Goal: Information Seeking & Learning: Learn about a topic

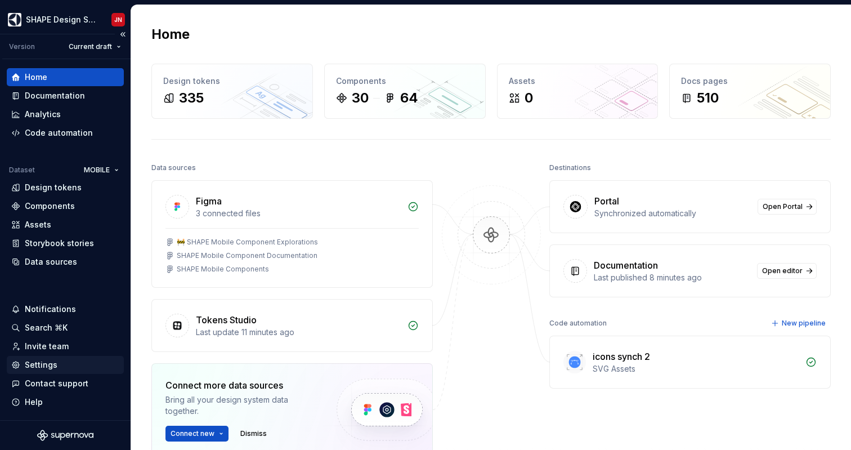
click at [63, 365] on div "Settings" at bounding box center [65, 364] width 108 height 11
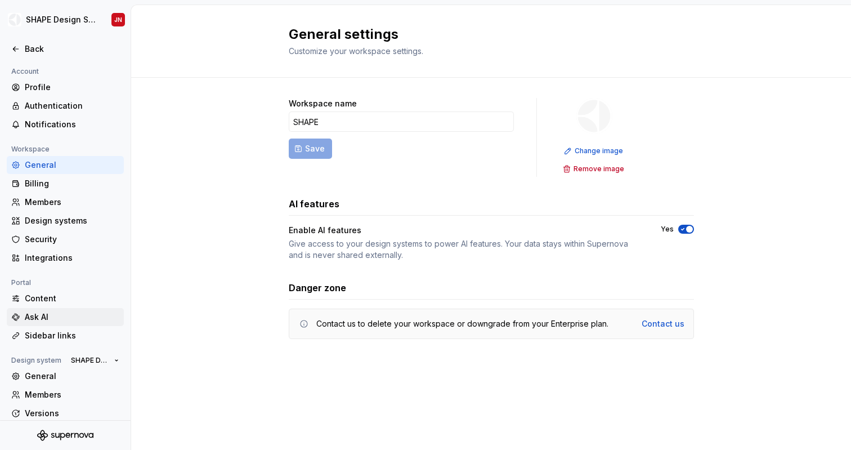
click at [60, 320] on div "Ask AI" at bounding box center [72, 316] width 95 height 11
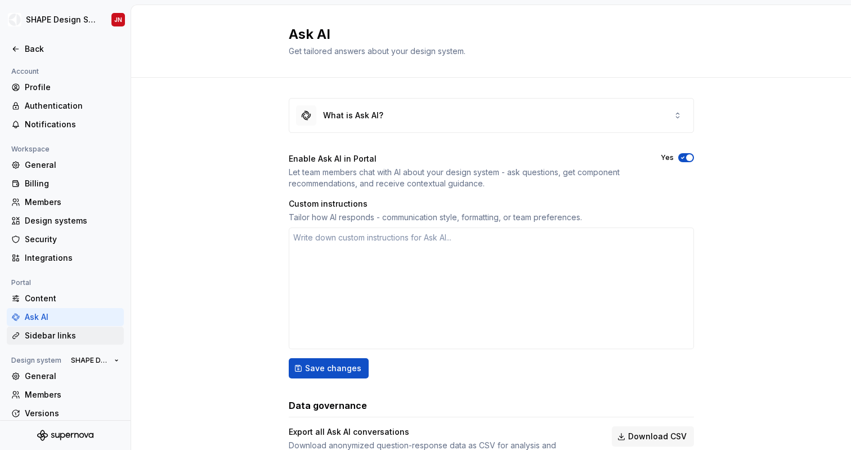
click at [62, 334] on div "Sidebar links" at bounding box center [72, 335] width 95 height 11
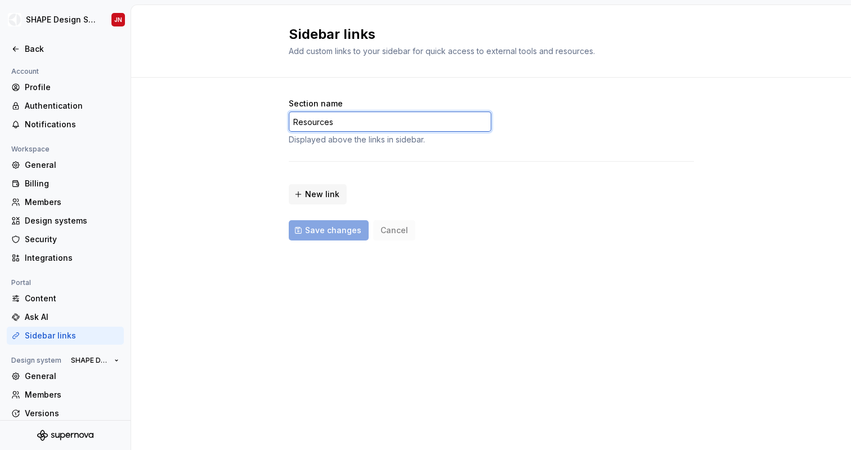
click at [337, 121] on input "Resources" at bounding box center [390, 121] width 203 height 20
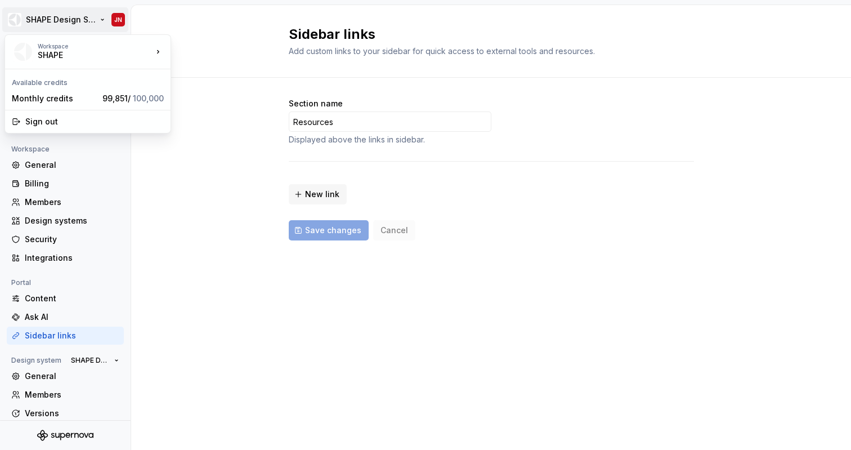
click at [65, 21] on html "SHAPE Design System JN Back Account Profile Authentication Notifications Worksp…" at bounding box center [425, 225] width 851 height 450
click at [230, 132] on html "SHAPE Design System JN Back Account Profile Authentication Notifications Worksp…" at bounding box center [425, 225] width 851 height 450
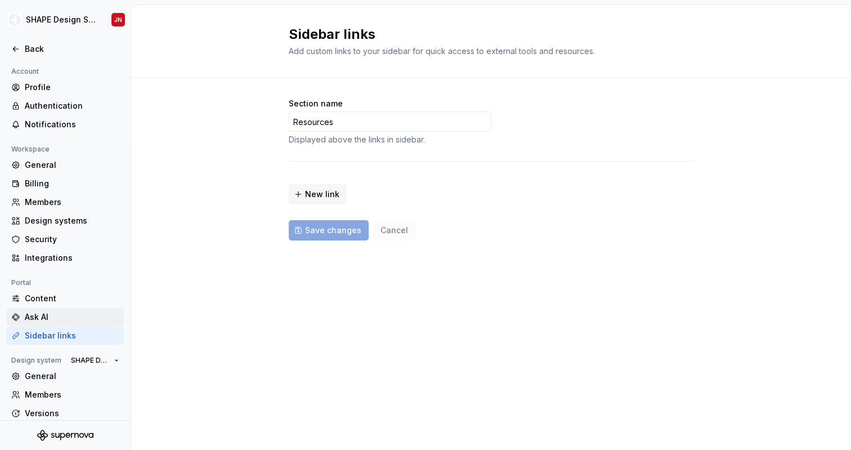
click at [59, 318] on div "Ask AI" at bounding box center [72, 316] width 95 height 11
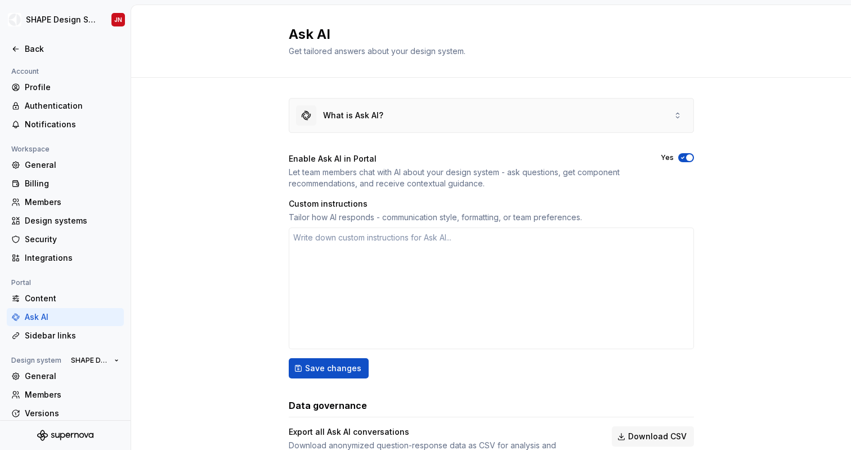
click at [368, 113] on div "What is Ask AI?" at bounding box center [353, 115] width 60 height 11
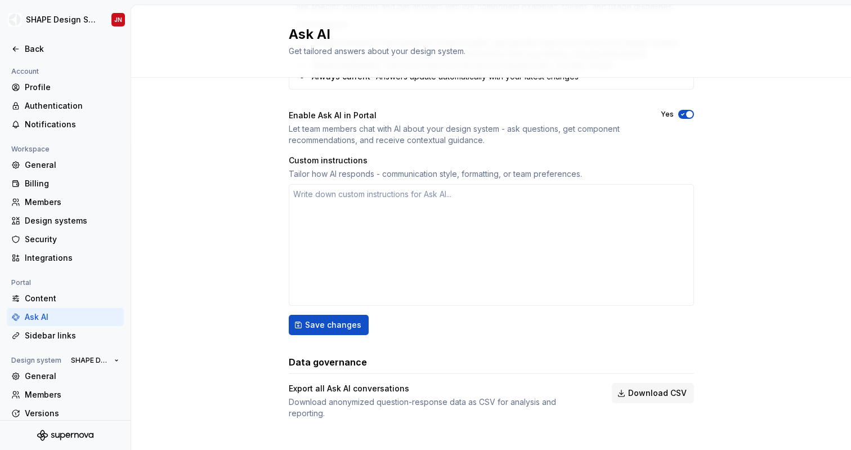
scroll to position [366, 0]
click at [660, 396] on span "Download CSV" at bounding box center [657, 392] width 59 height 11
type textarea "*"
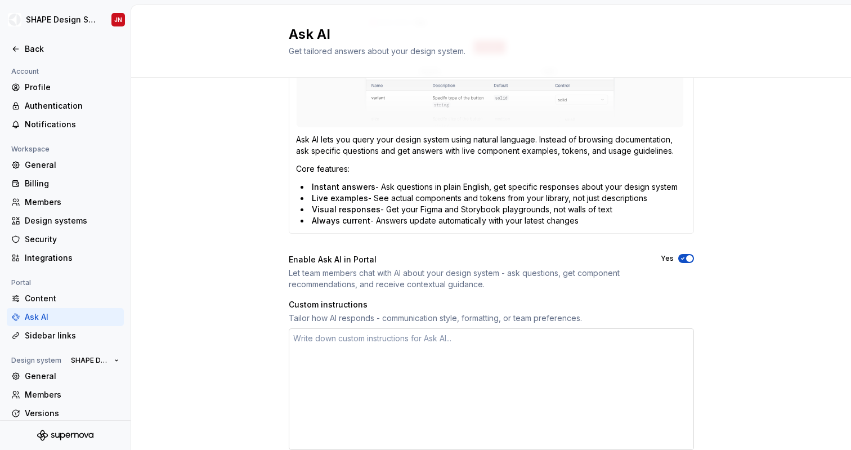
scroll to position [0, 0]
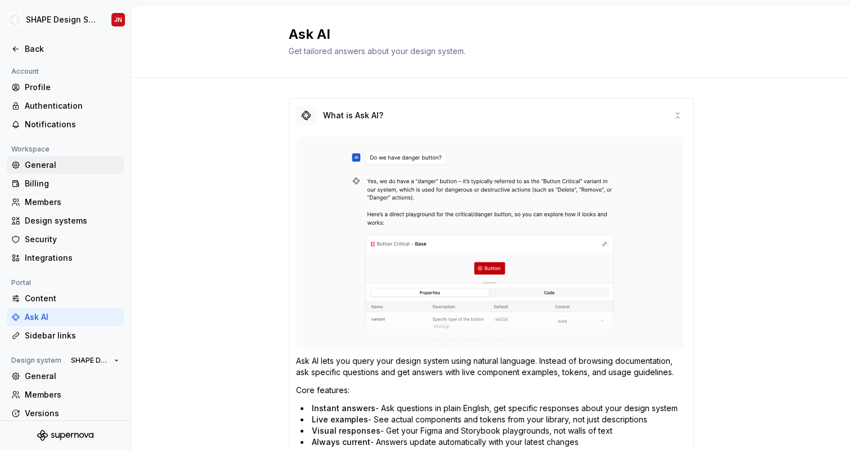
click at [60, 160] on div "General" at bounding box center [72, 164] width 95 height 11
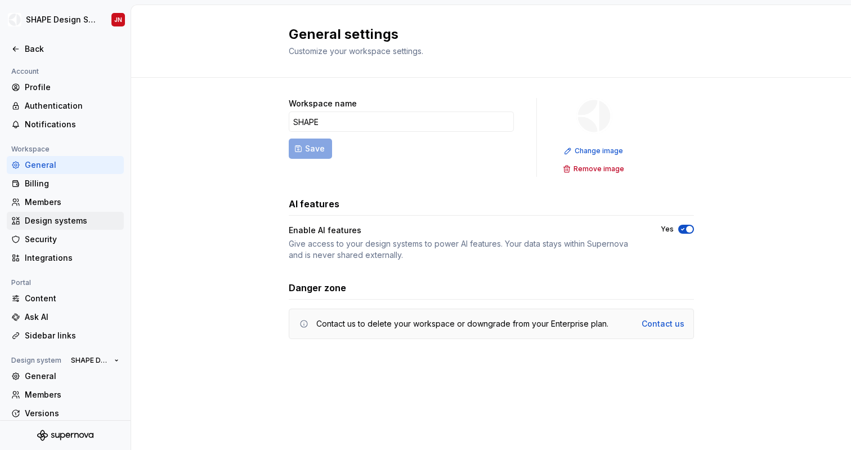
click at [77, 216] on div "Design systems" at bounding box center [72, 220] width 95 height 11
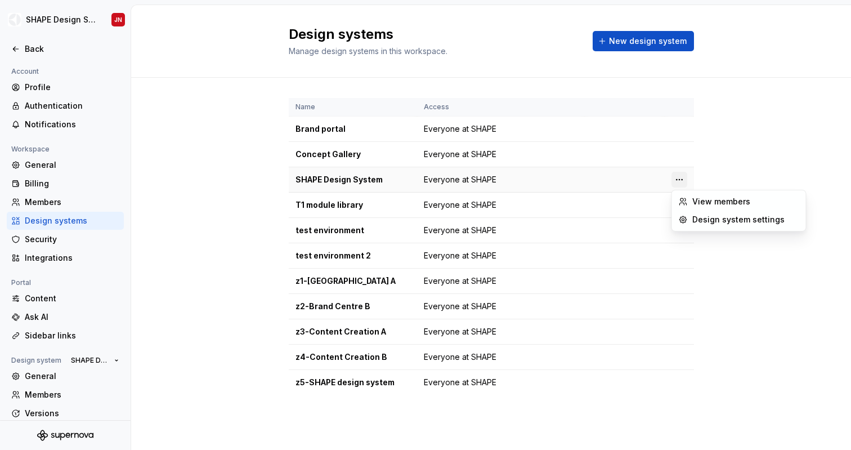
click at [677, 176] on html "SHAPE Design System JN Back Account Profile Authentication Notifications Worksp…" at bounding box center [425, 225] width 851 height 450
click at [706, 220] on div "Design system settings" at bounding box center [746, 219] width 107 height 11
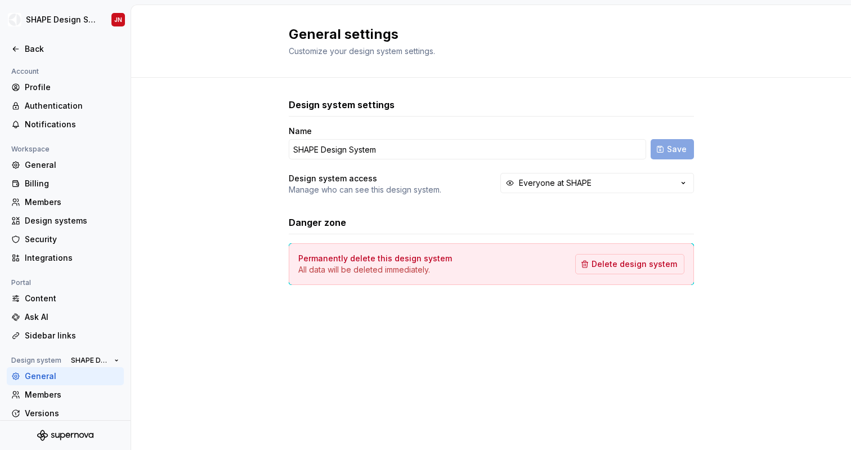
scroll to position [46, 0]
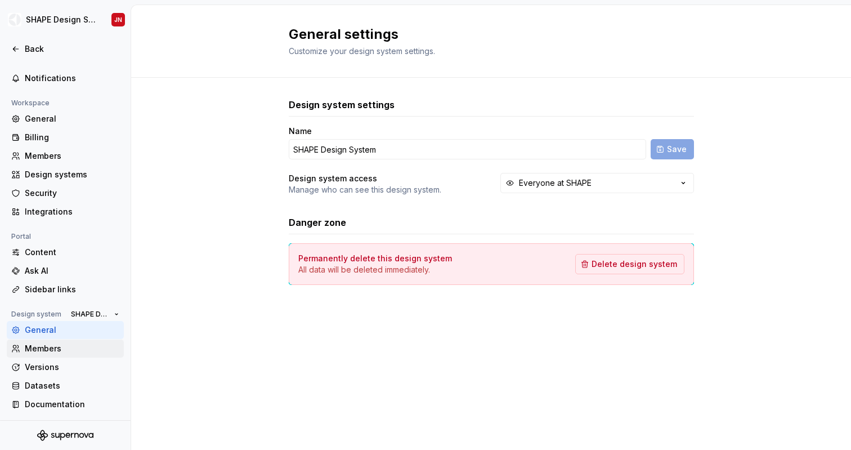
click at [74, 348] on div "Members" at bounding box center [72, 348] width 95 height 11
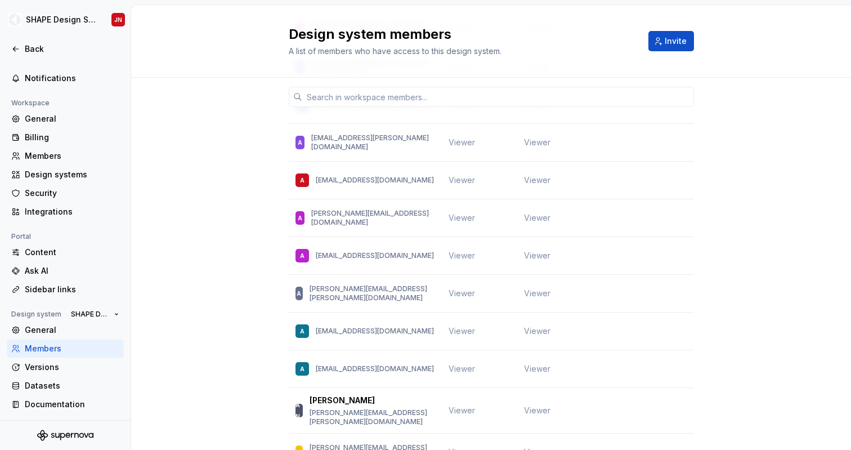
scroll to position [1226, 0]
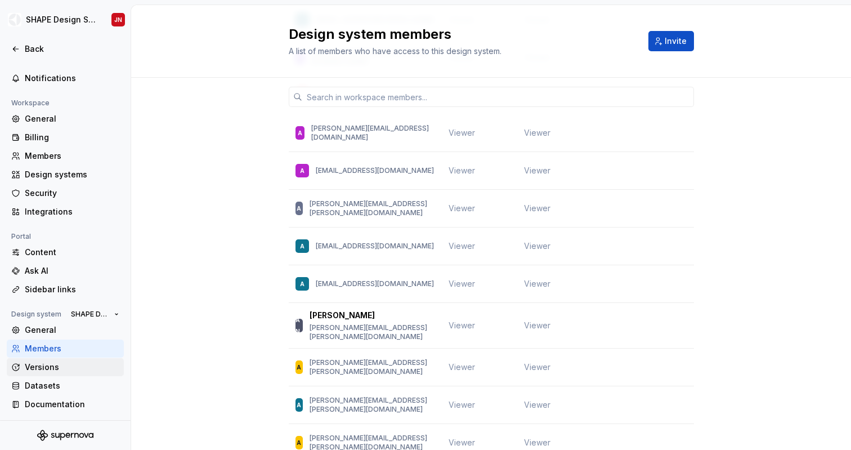
click at [61, 366] on div "Versions" at bounding box center [72, 366] width 95 height 11
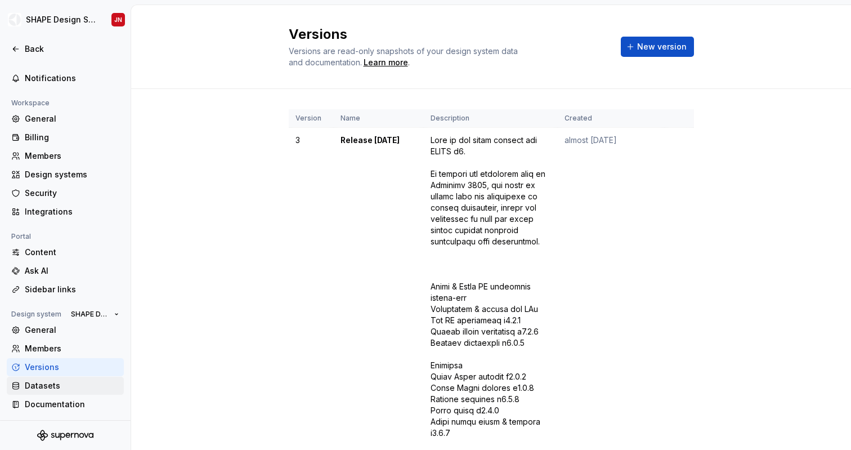
click at [53, 385] on div "Datasets" at bounding box center [72, 385] width 95 height 11
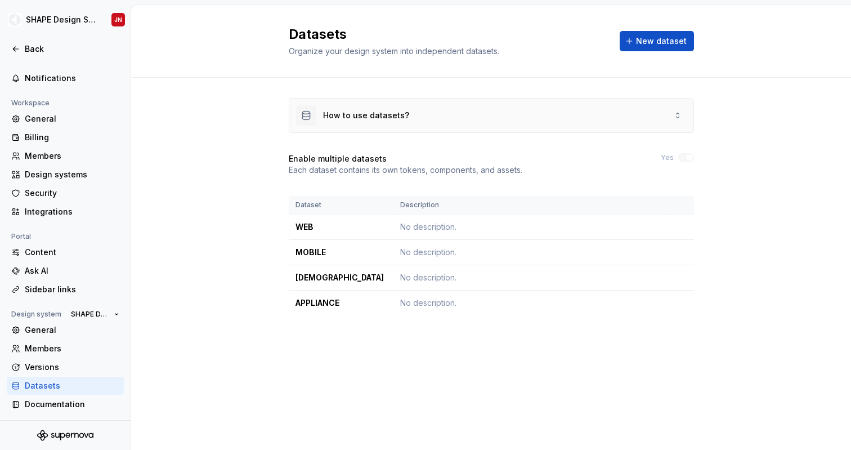
click at [352, 118] on div "How to use datasets?" at bounding box center [366, 115] width 86 height 11
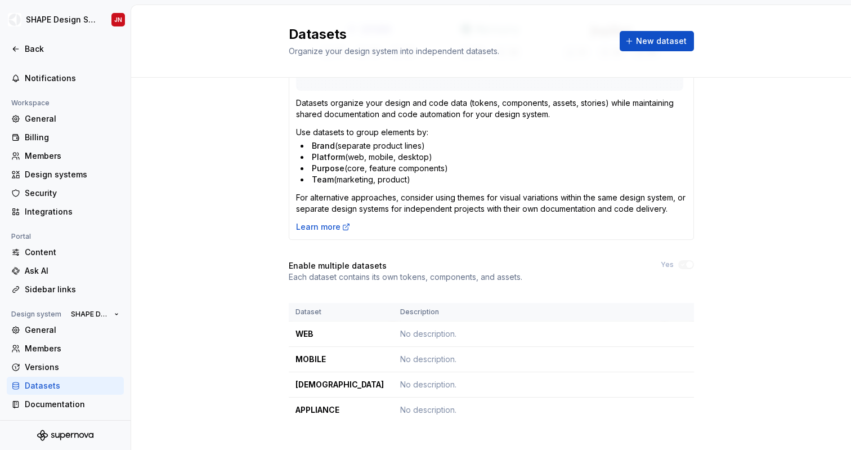
scroll to position [271, 0]
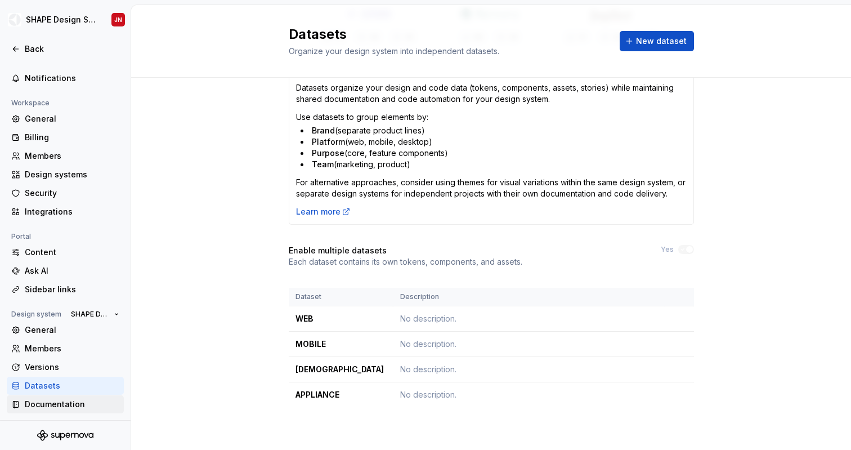
click at [69, 401] on div "Documentation" at bounding box center [72, 404] width 95 height 11
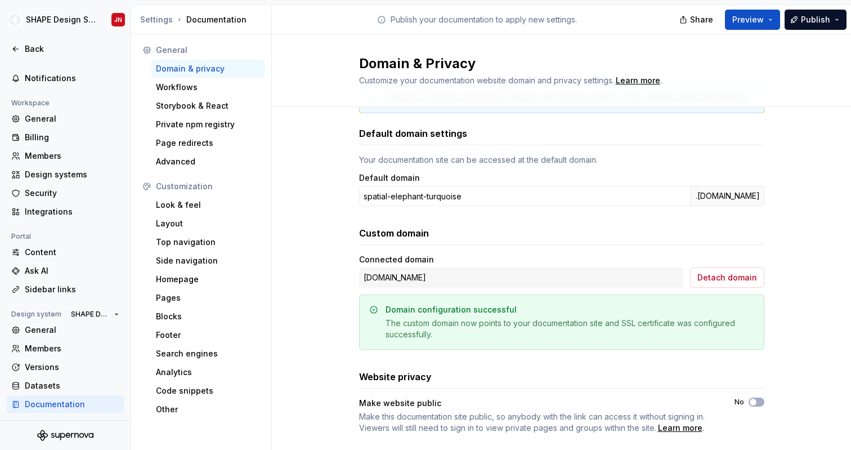
scroll to position [44, 0]
click at [226, 87] on div "Workflows" at bounding box center [208, 87] width 104 height 11
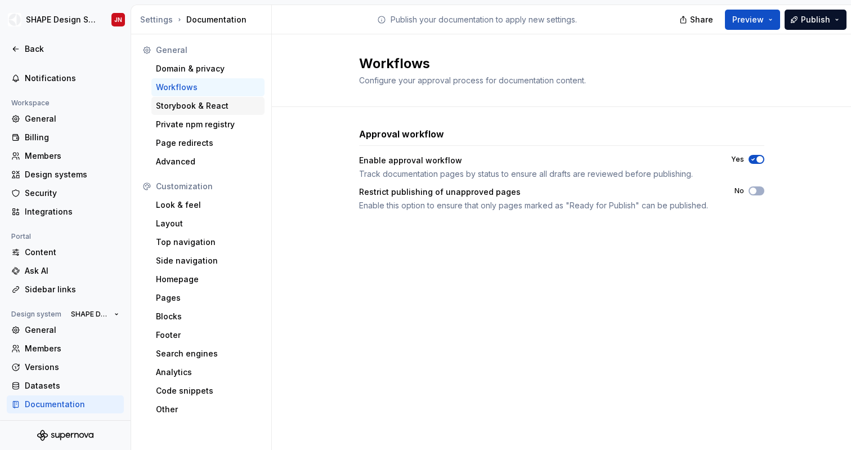
click at [222, 105] on div "Storybook & React" at bounding box center [208, 105] width 104 height 11
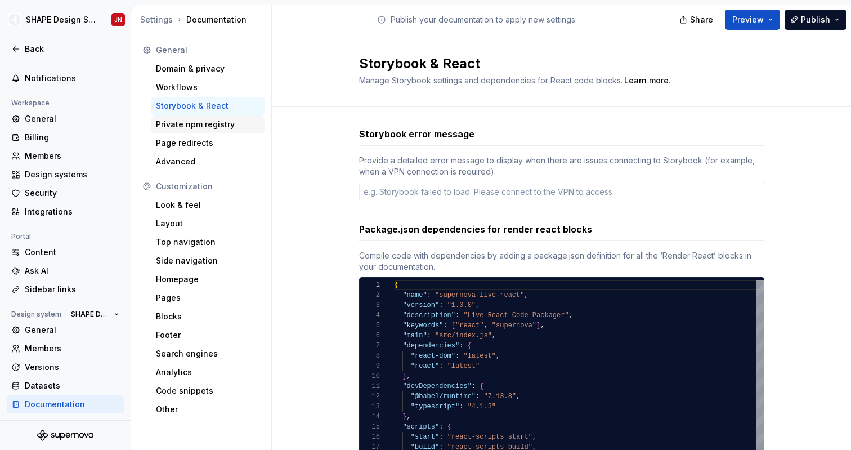
type textarea "*"
click at [218, 122] on div "Private npm registry" at bounding box center [208, 124] width 104 height 11
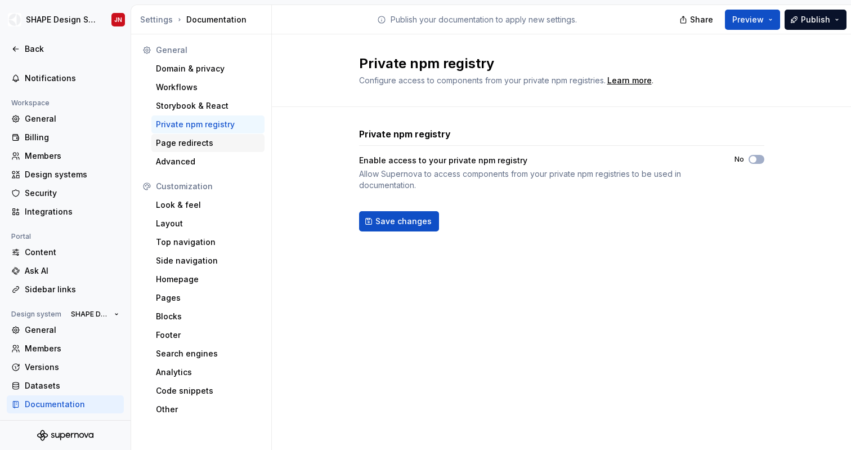
click at [215, 144] on div "Page redirects" at bounding box center [208, 142] width 104 height 11
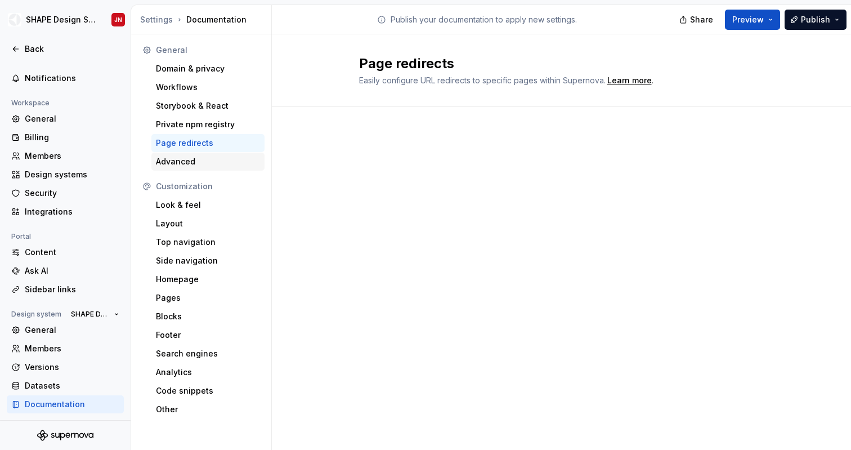
click at [208, 162] on div "Advanced" at bounding box center [208, 161] width 104 height 11
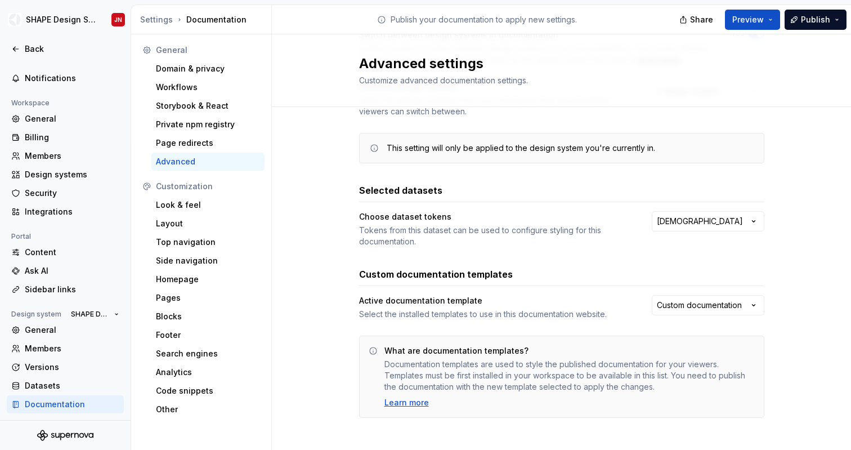
scroll to position [131, 0]
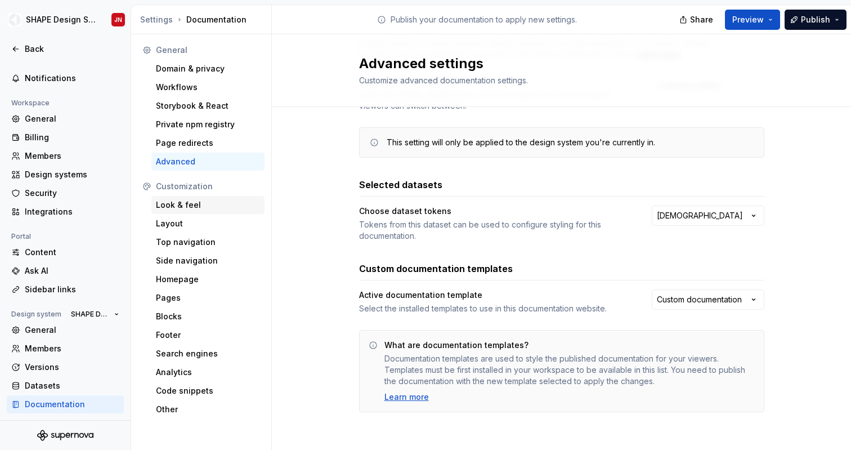
click at [175, 205] on div "Look & feel" at bounding box center [208, 204] width 104 height 11
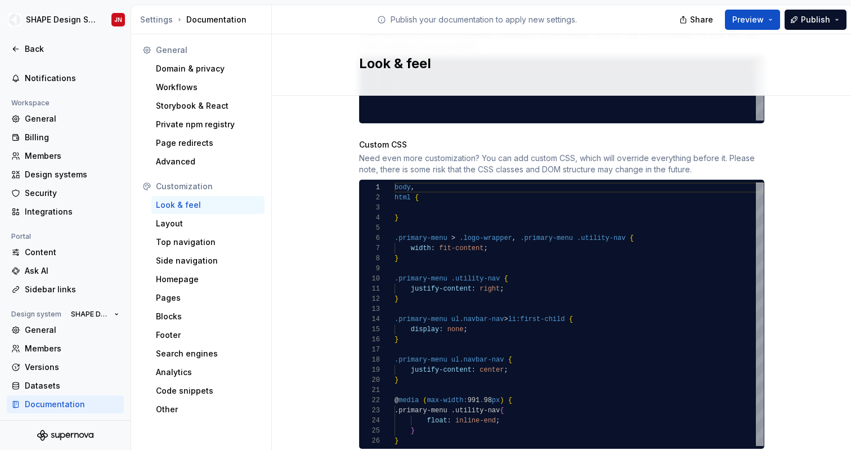
scroll to position [703, 0]
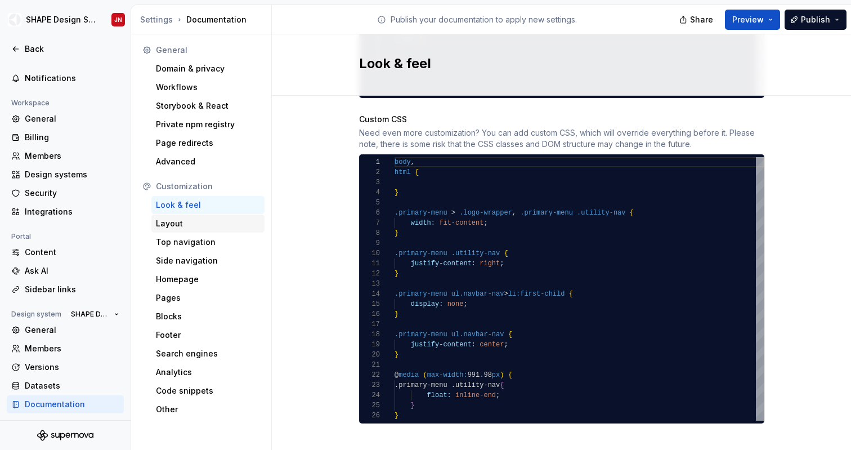
click at [210, 224] on div "Layout" at bounding box center [208, 223] width 104 height 11
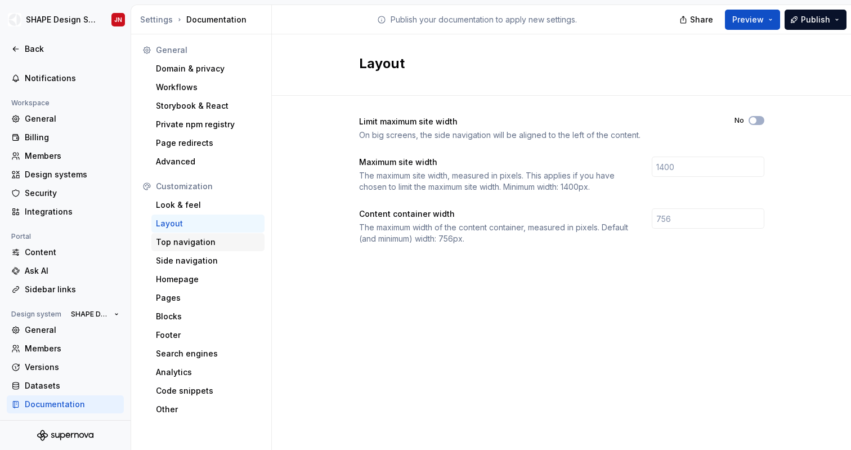
click at [208, 249] on div "Top navigation" at bounding box center [207, 242] width 113 height 18
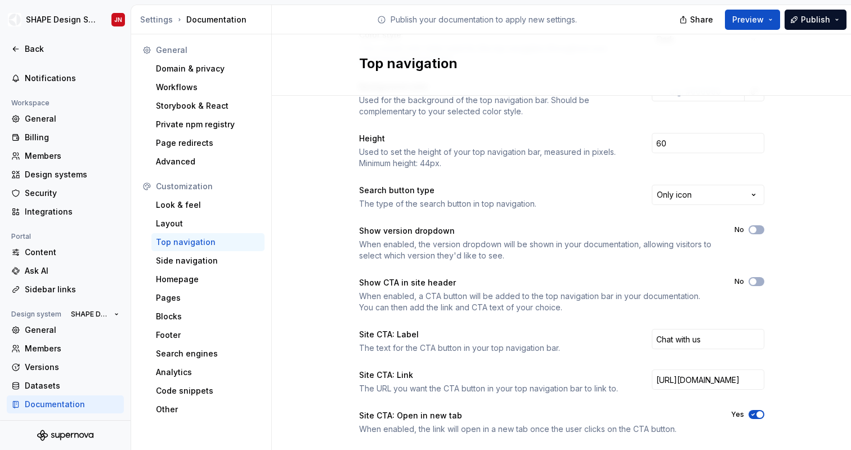
scroll to position [161, 0]
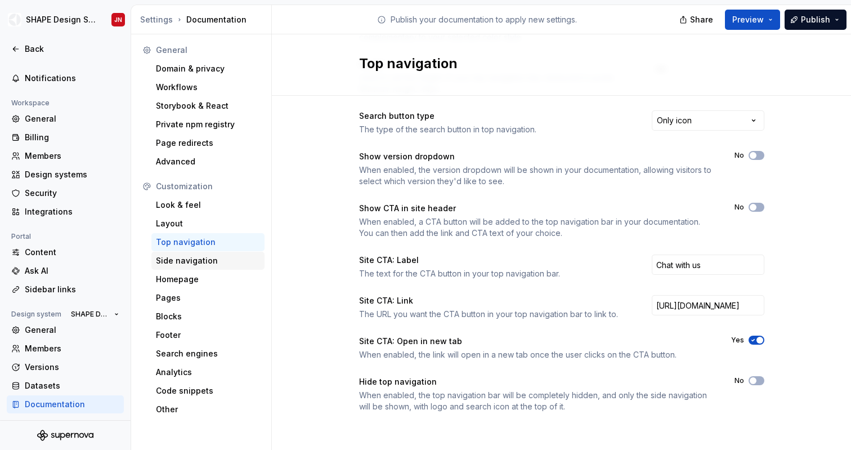
click at [223, 263] on div "Side navigation" at bounding box center [208, 260] width 104 height 11
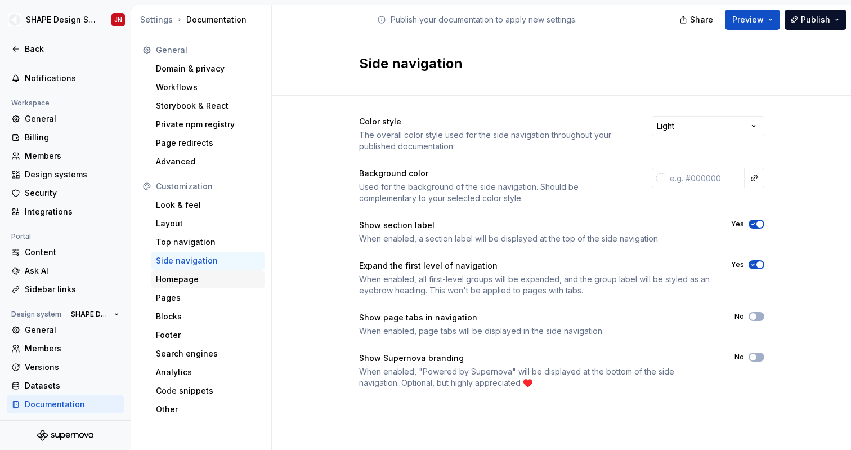
click at [215, 281] on div "Homepage" at bounding box center [208, 279] width 104 height 11
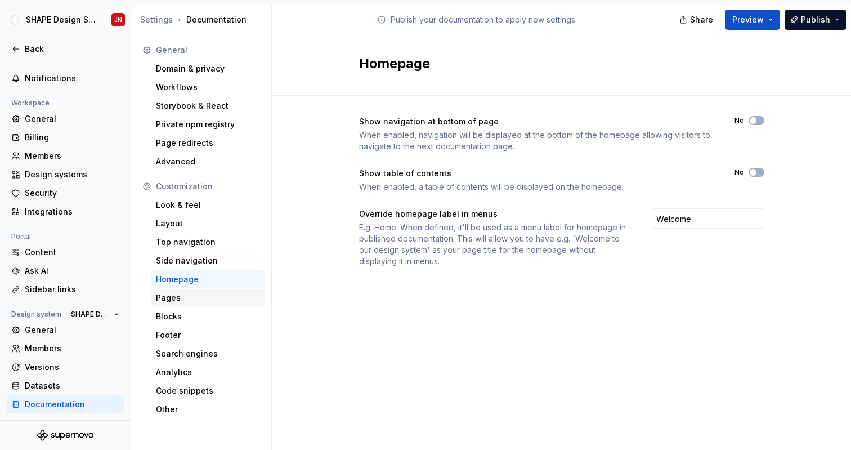
click at [228, 302] on div "Pages" at bounding box center [208, 297] width 104 height 11
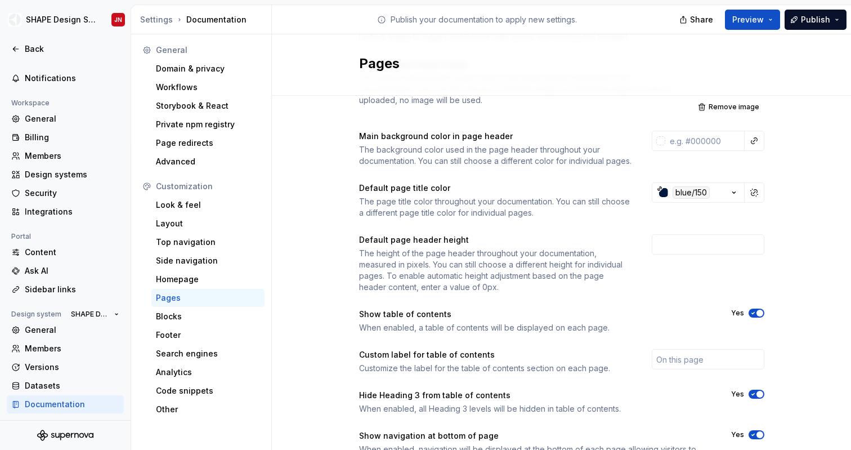
scroll to position [175, 0]
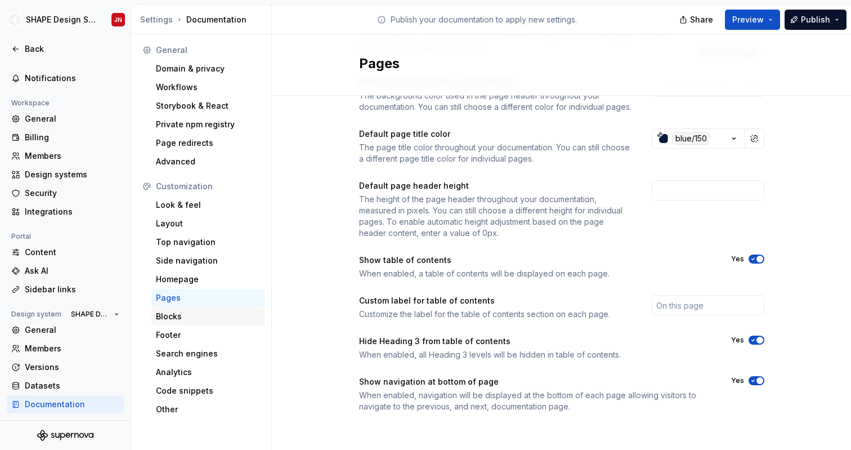
click at [212, 313] on div "Blocks" at bounding box center [208, 316] width 104 height 11
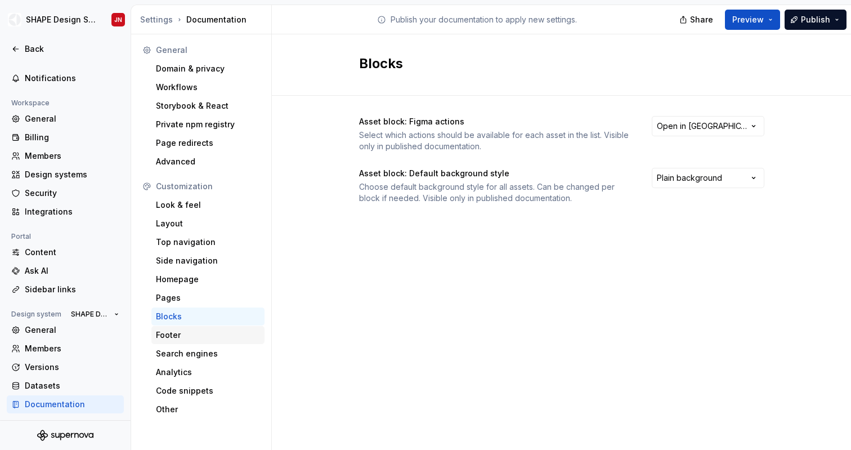
click at [217, 343] on div "Footer" at bounding box center [207, 335] width 113 height 18
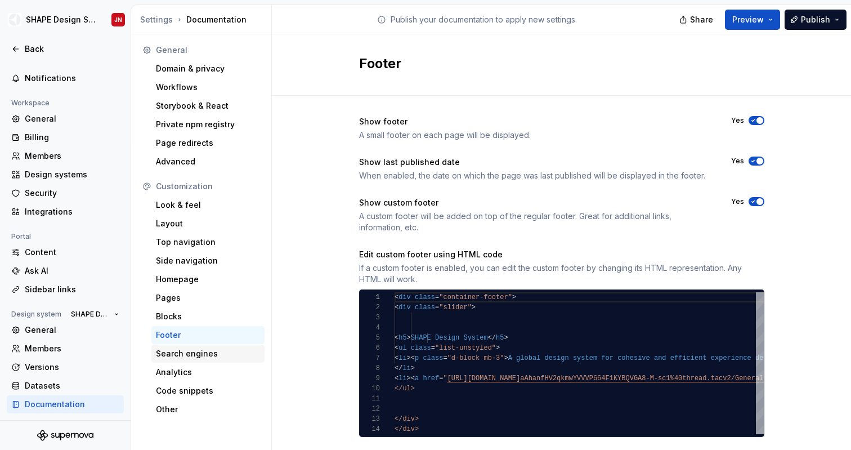
click at [218, 351] on div "Search engines" at bounding box center [208, 353] width 104 height 11
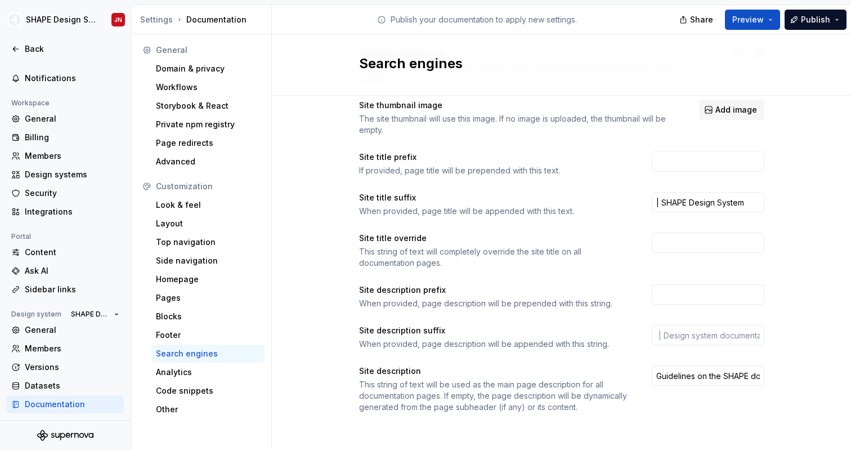
scroll to position [161, 0]
click at [216, 367] on div "Analytics" at bounding box center [208, 372] width 104 height 11
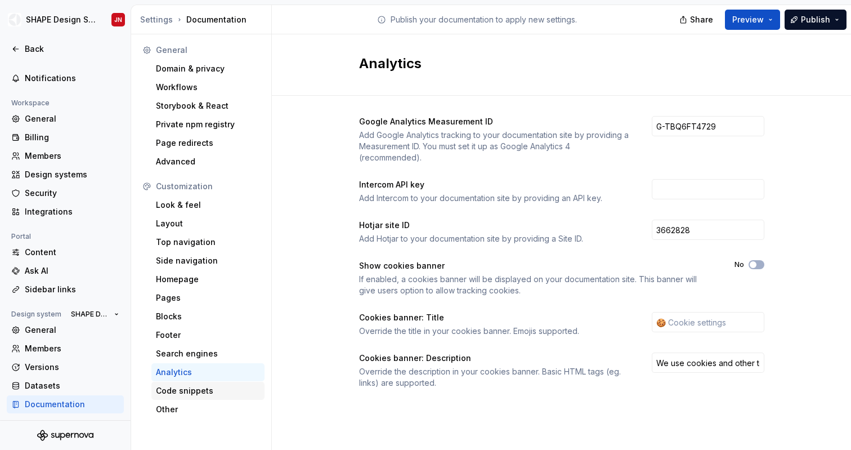
click at [204, 391] on div "Code snippets" at bounding box center [208, 390] width 104 height 11
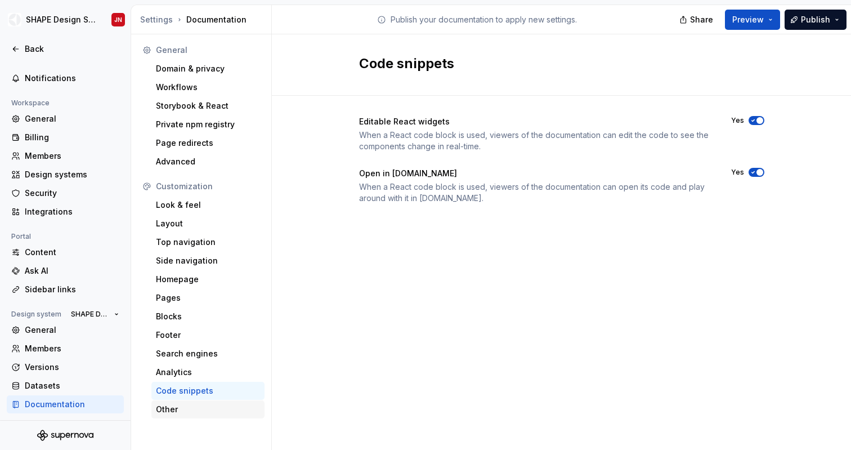
click at [230, 408] on div "Other" at bounding box center [208, 409] width 104 height 11
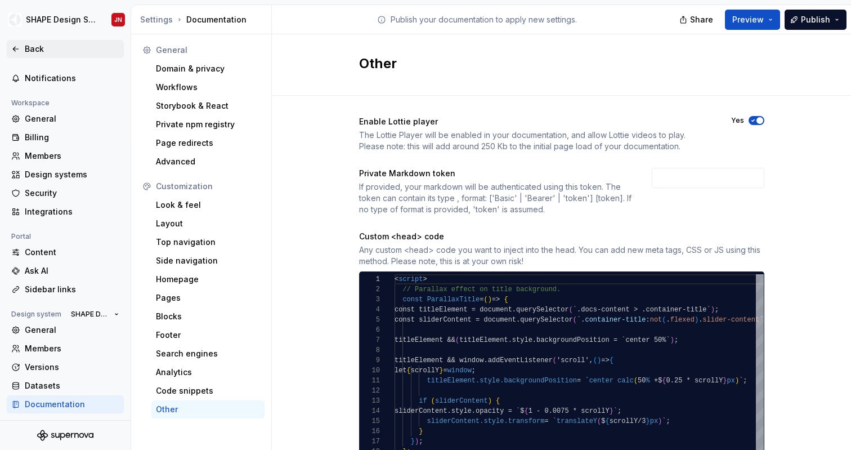
click at [43, 46] on div "Back" at bounding box center [72, 48] width 95 height 11
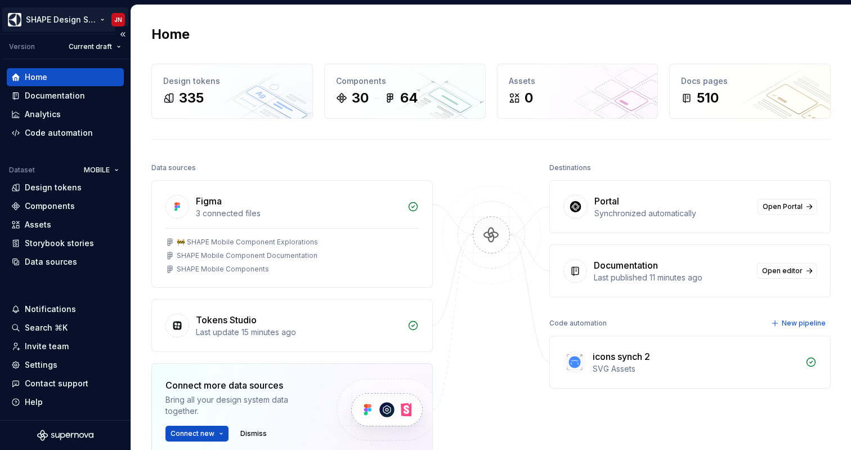
click at [96, 23] on html "SHAPE Design System JN Version Current draft Home Documentation Analytics Code …" at bounding box center [425, 225] width 851 height 450
